Goal: Information Seeking & Learning: Learn about a topic

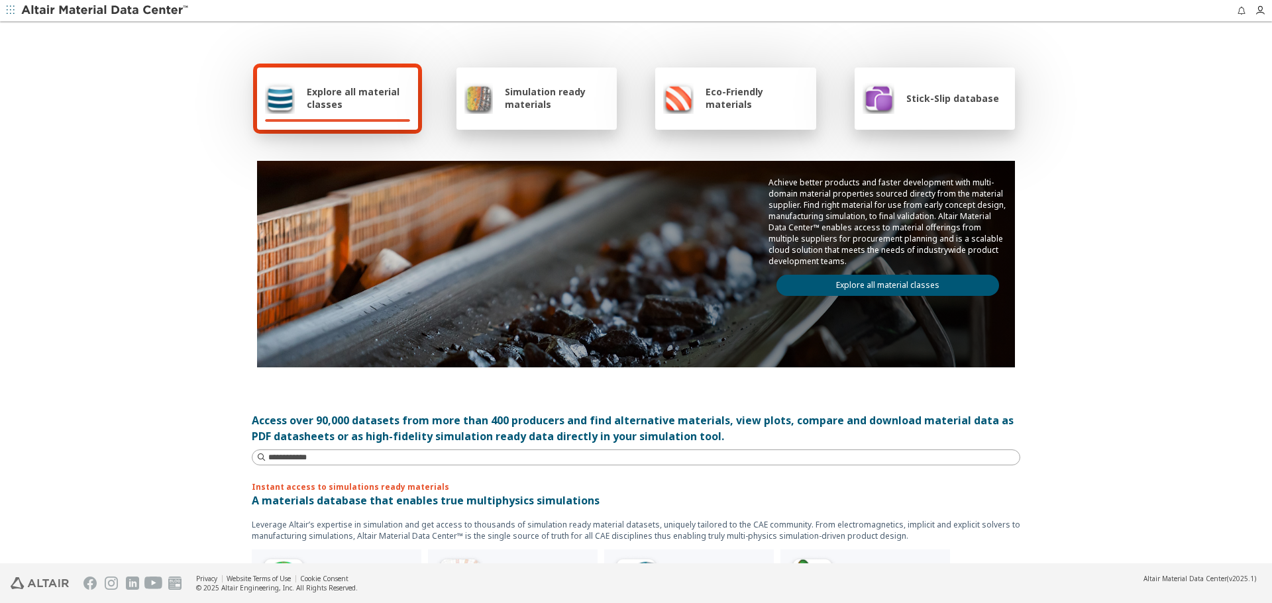
click at [795, 285] on link "Explore all material classes" at bounding box center [887, 285] width 223 height 21
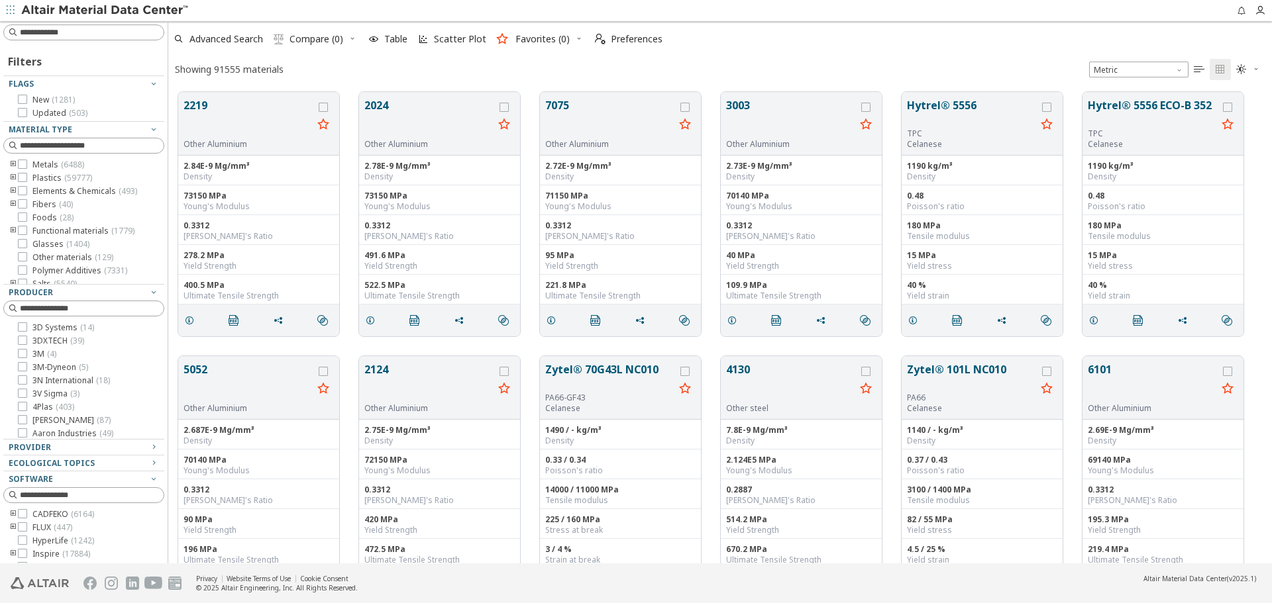
scroll to position [472, 1094]
click at [109, 35] on input at bounding box center [85, 32] width 158 height 15
type input "****"
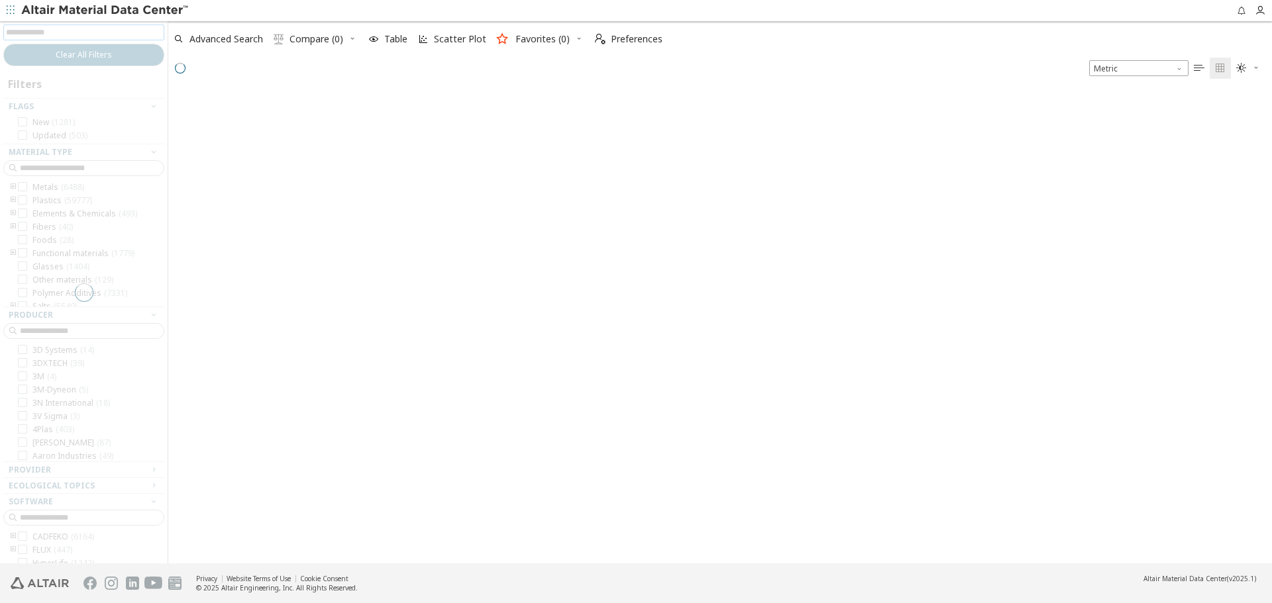
scroll to position [470, 1094]
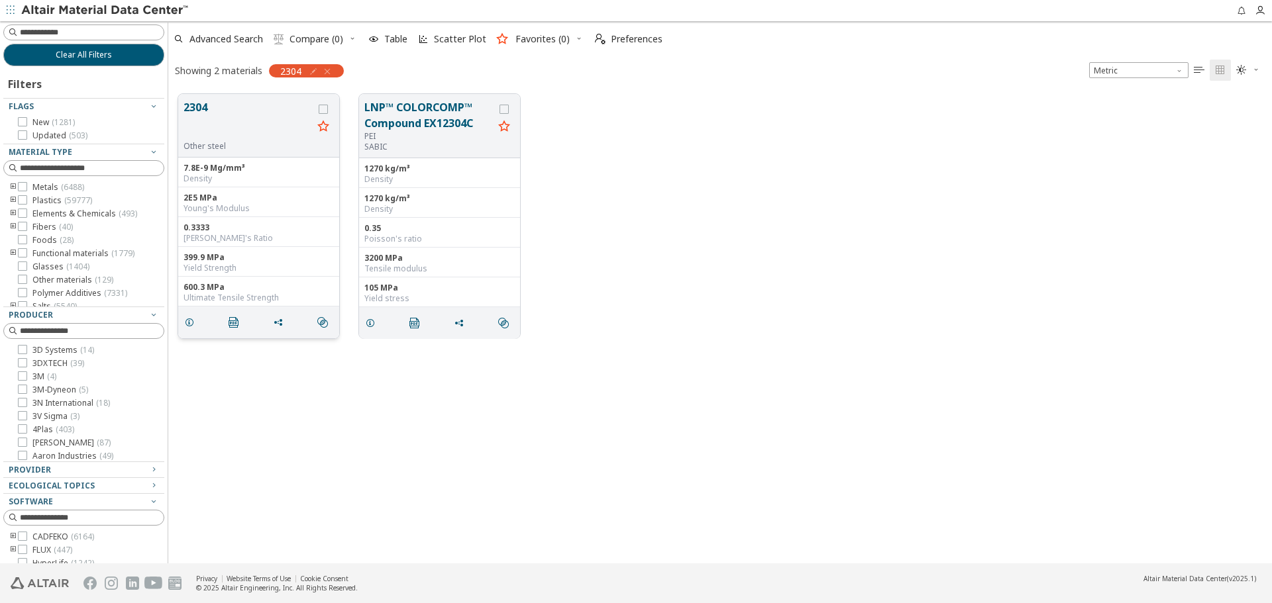
click at [197, 115] on button "2304" at bounding box center [247, 120] width 129 height 42
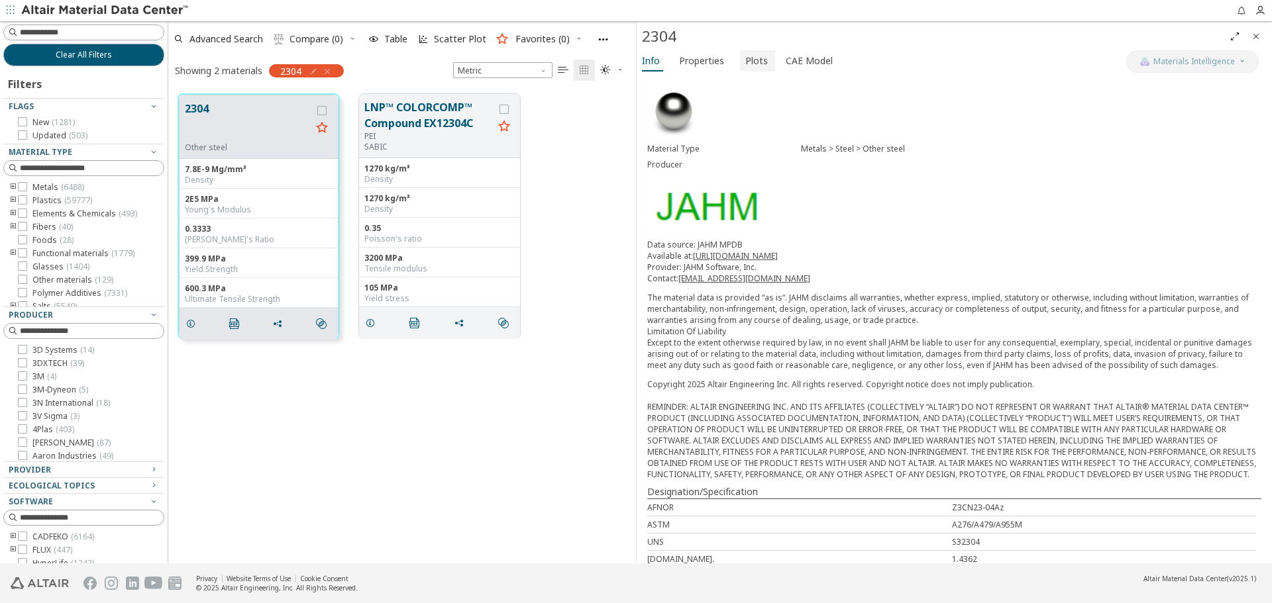
click at [755, 66] on span "Plots" at bounding box center [756, 60] width 23 height 21
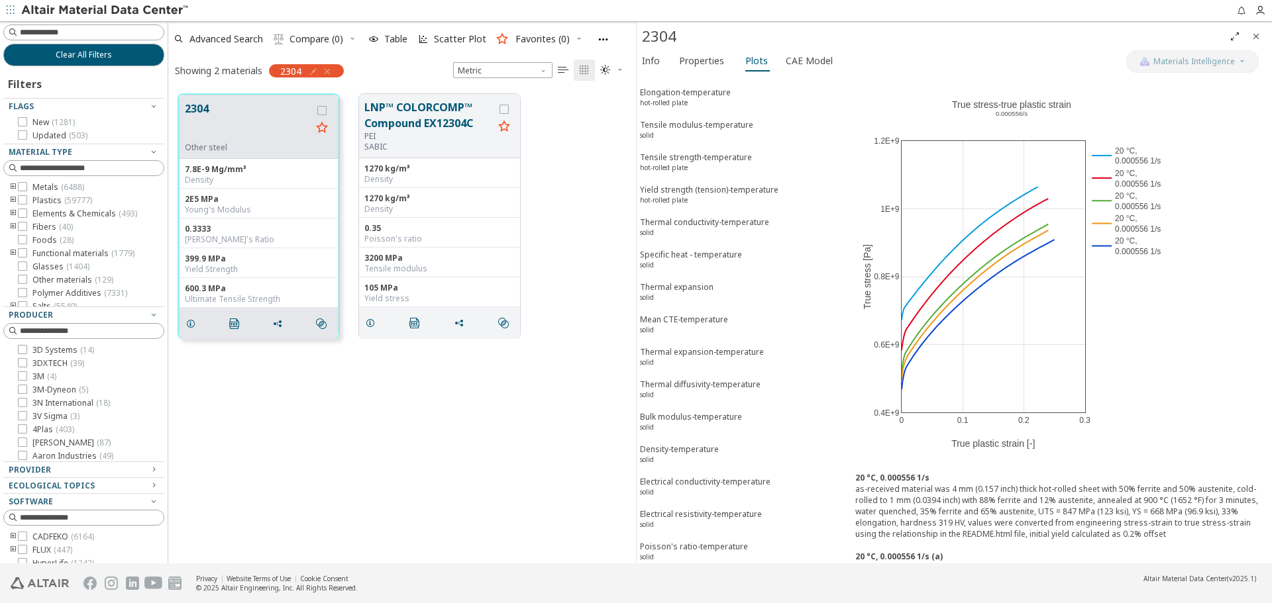
scroll to position [215, 0]
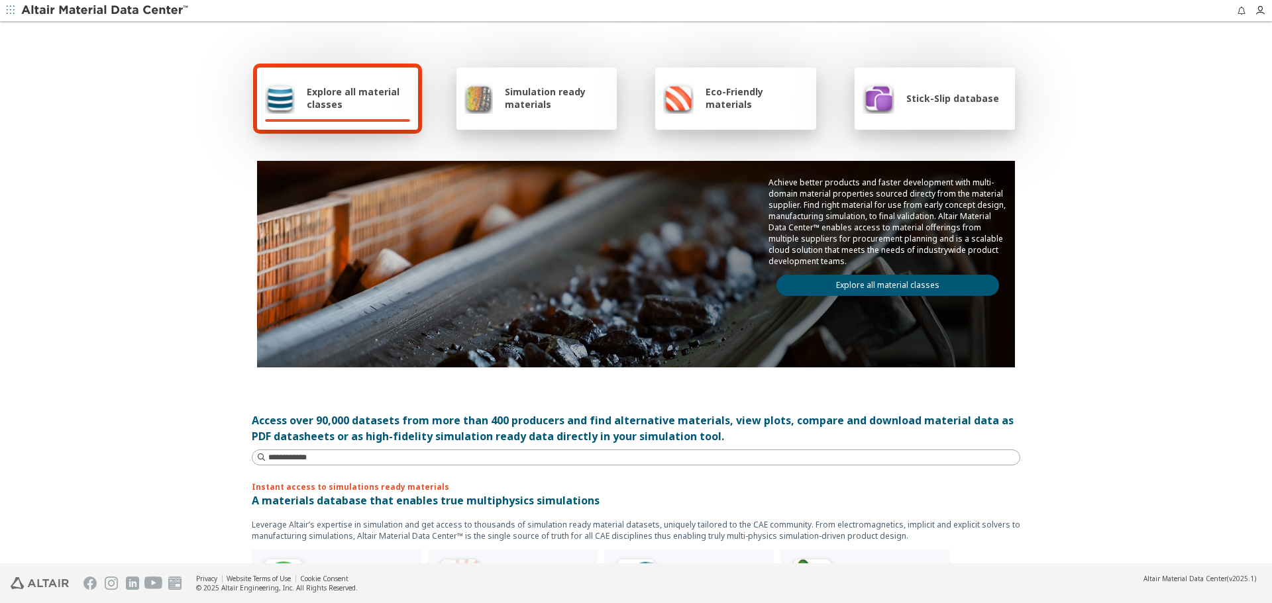
click at [965, 278] on link "Explore all material classes" at bounding box center [887, 285] width 223 height 21
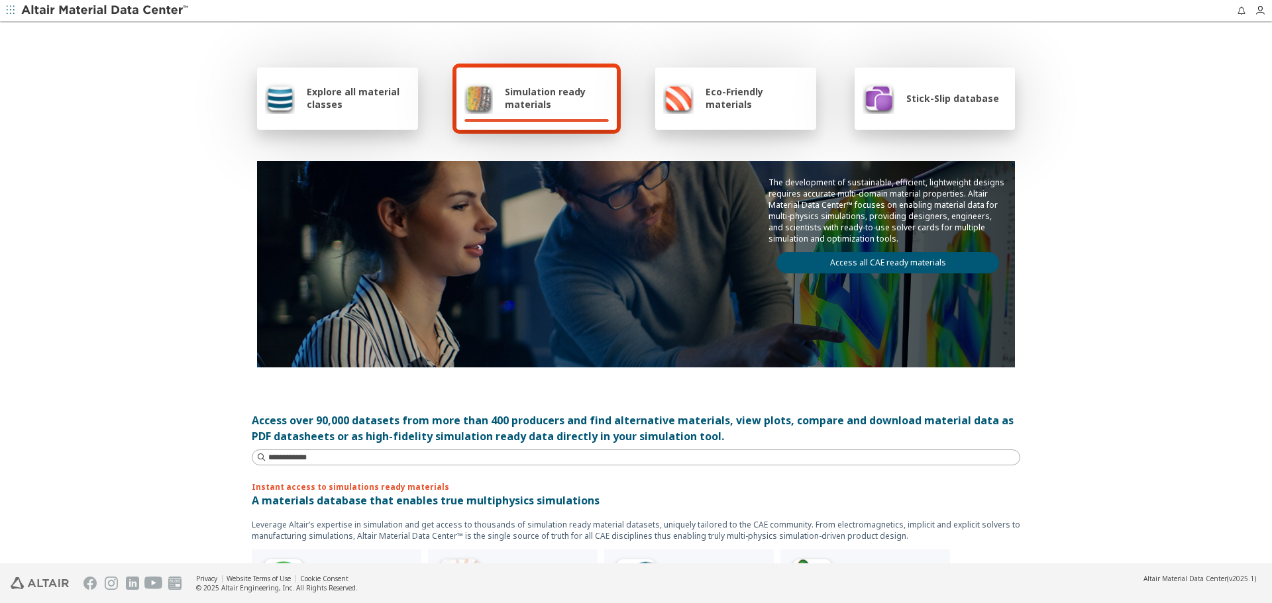
click at [870, 260] on link "Access all CAE ready materials" at bounding box center [887, 262] width 223 height 21
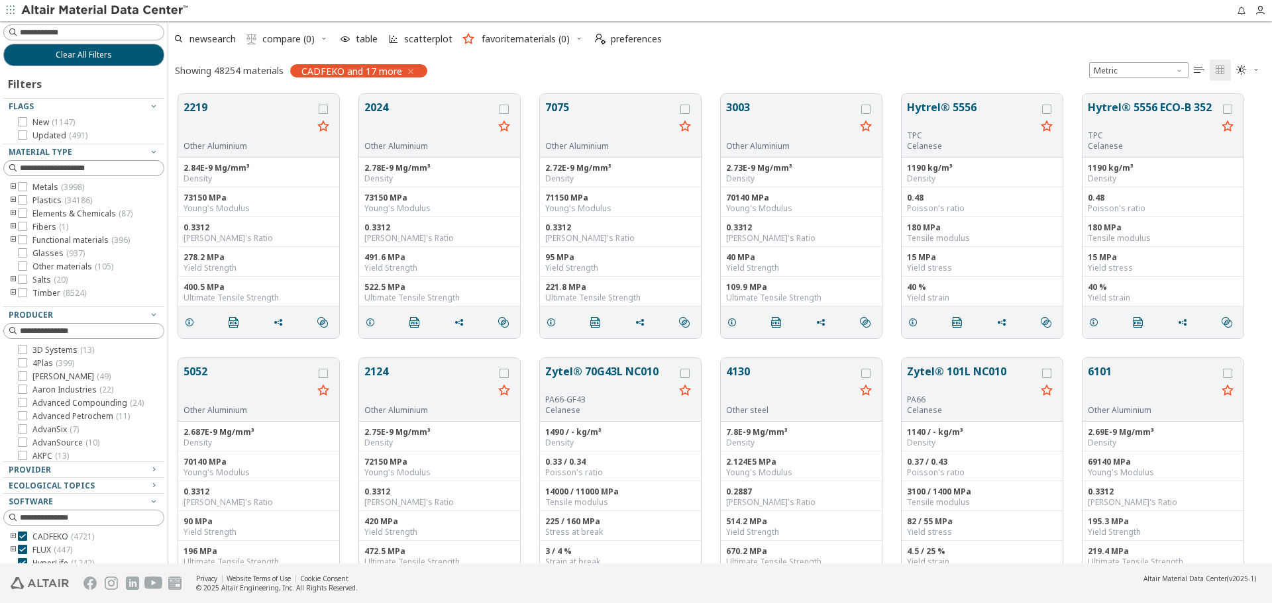
scroll to position [11, 11]
click at [111, 53] on button "Clear All Filters" at bounding box center [83, 55] width 161 height 23
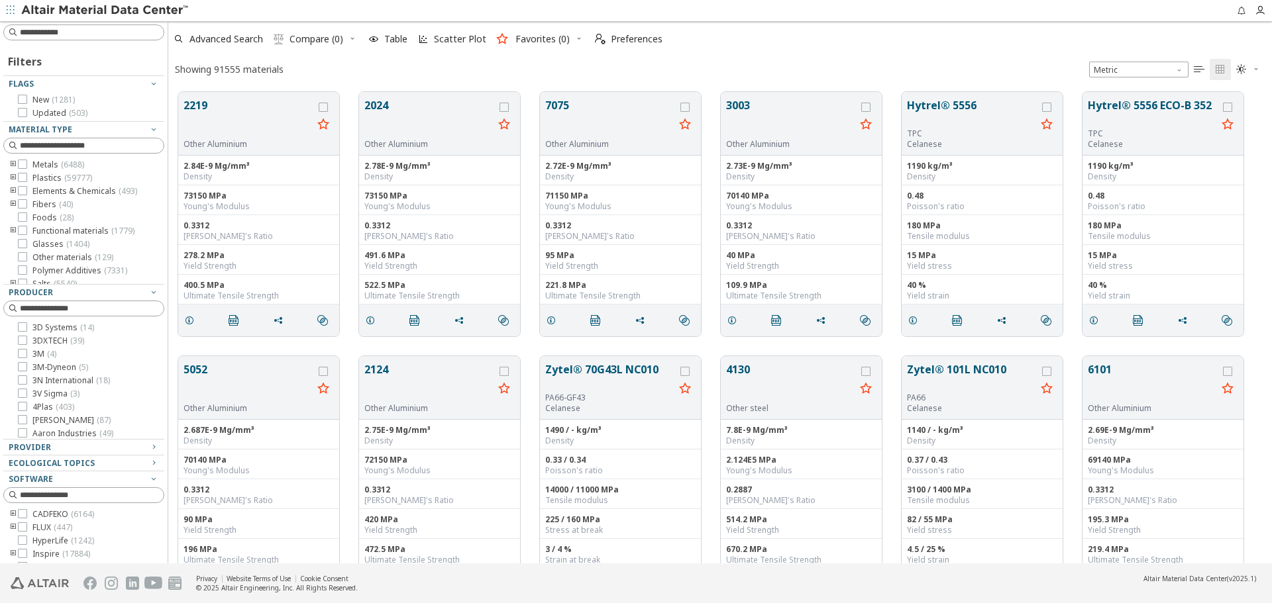
scroll to position [472, 1094]
click at [246, 28] on span "Advanced Search" at bounding box center [218, 39] width 95 height 29
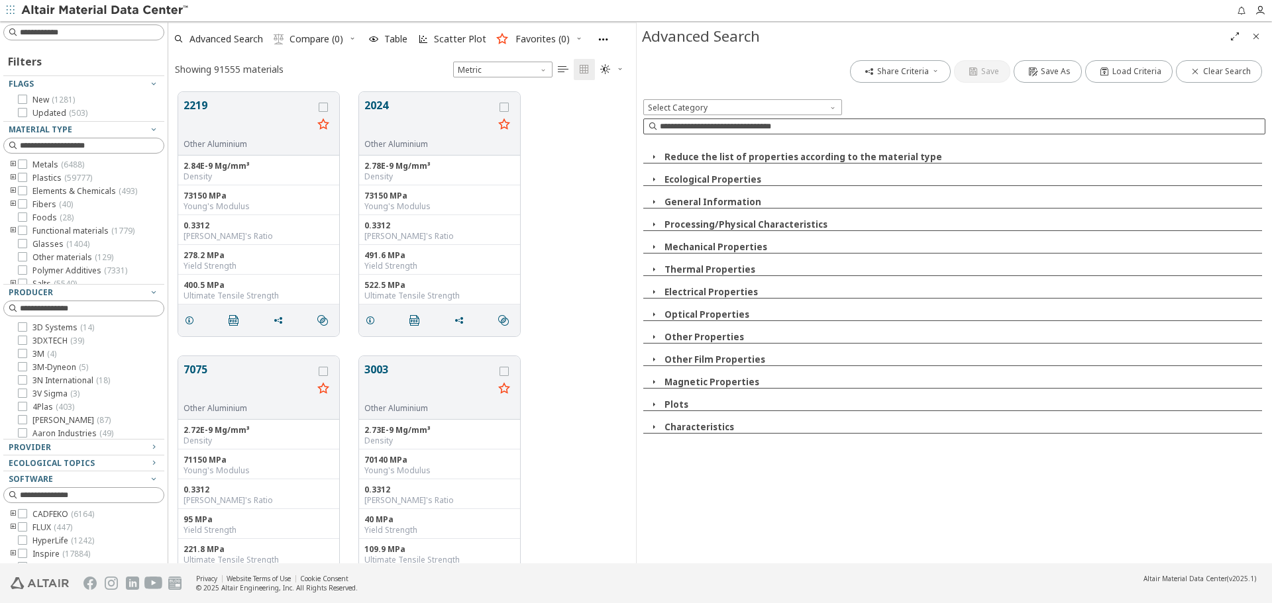
click at [953, 130] on input at bounding box center [962, 126] width 605 height 13
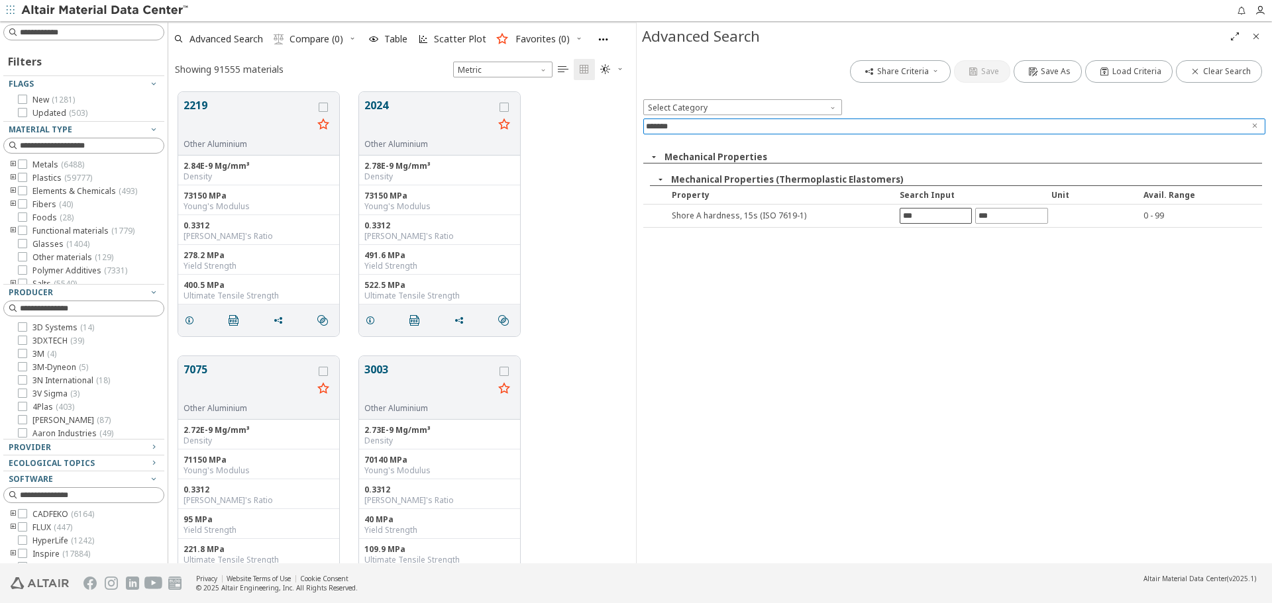
type input "*******"
click at [933, 213] on input "text" at bounding box center [935, 216] width 71 height 15
type input "**"
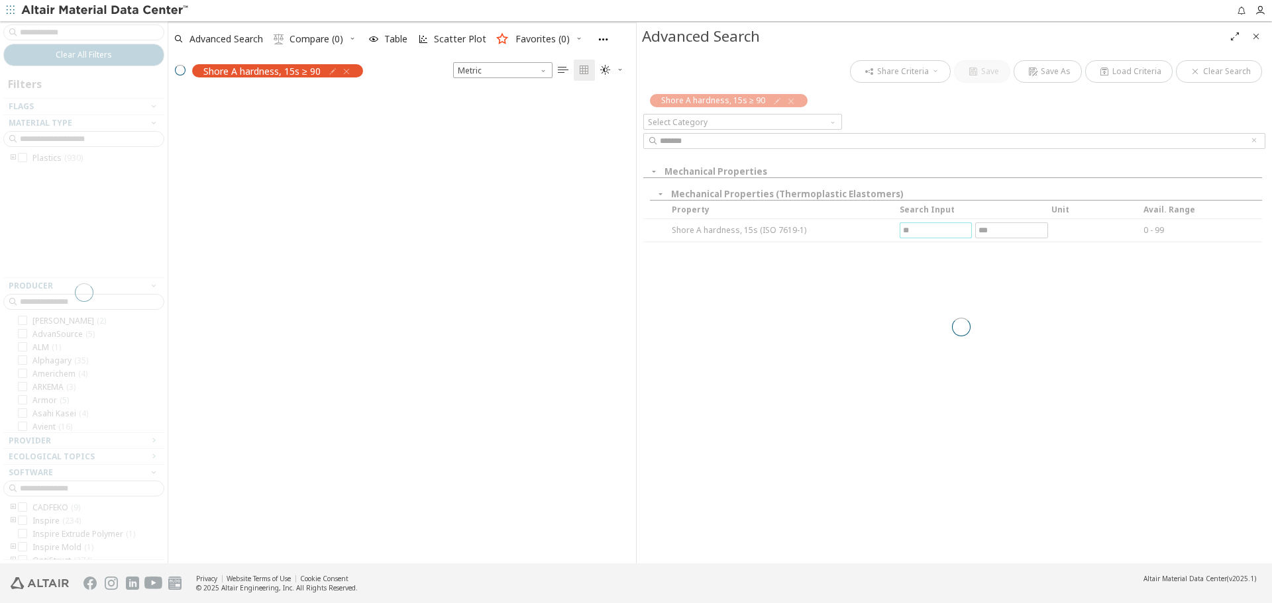
scroll to position [448, 458]
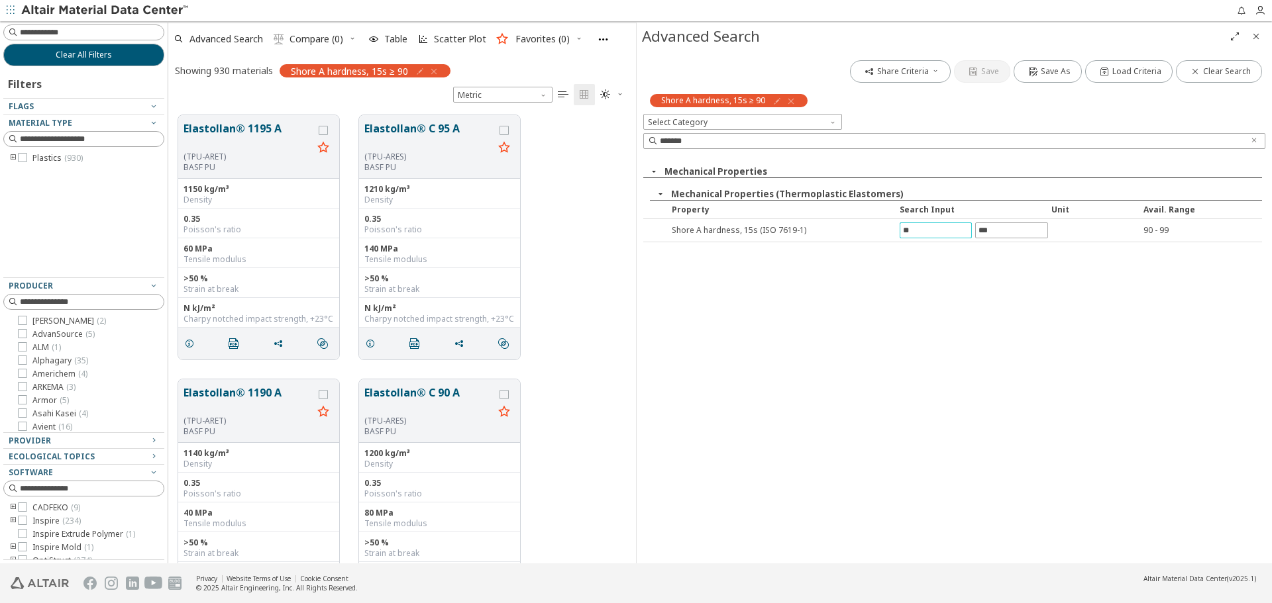
drag, startPoint x: 1259, startPoint y: 37, endPoint x: 1234, endPoint y: 34, distance: 24.7
click at [1259, 37] on icon "Close" at bounding box center [1256, 36] width 11 height 11
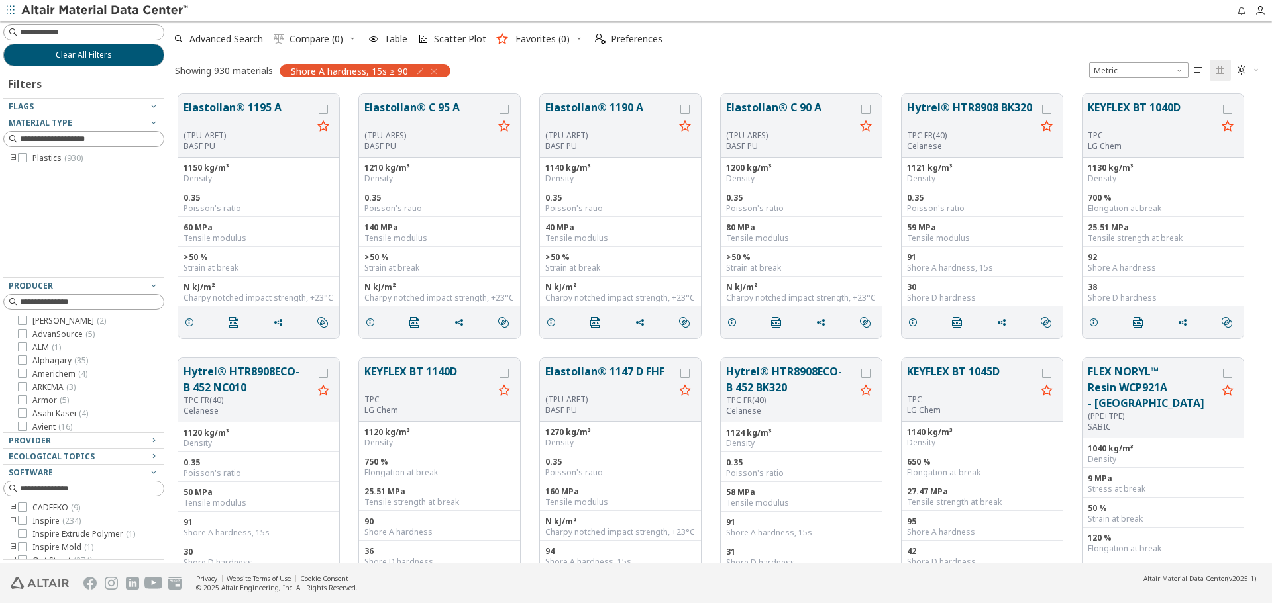
scroll to position [470, 1094]
